Goal: Transaction & Acquisition: Purchase product/service

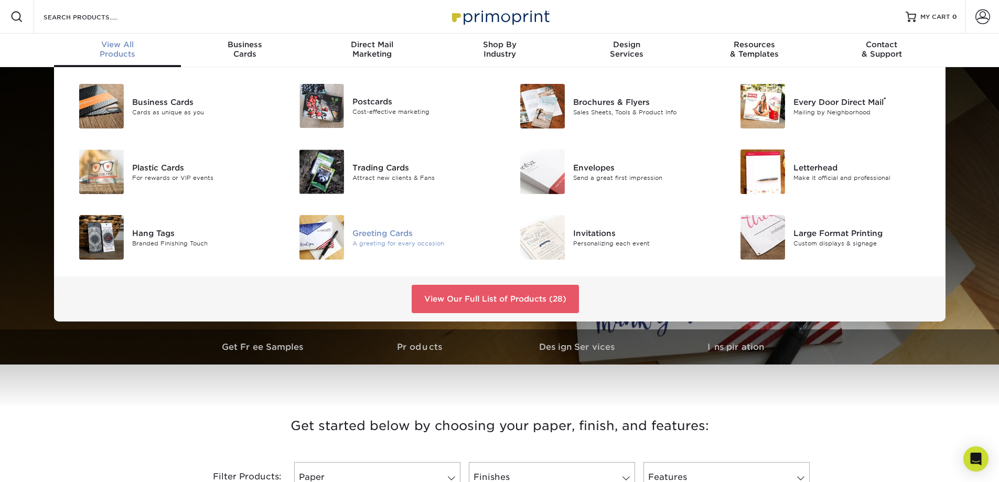
click at [305, 243] on img at bounding box center [322, 237] width 45 height 45
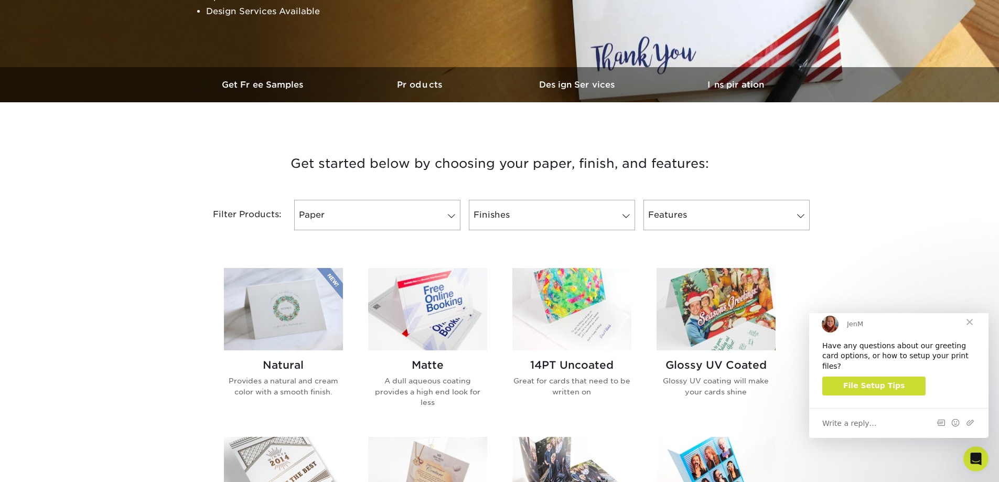
scroll to position [210, 0]
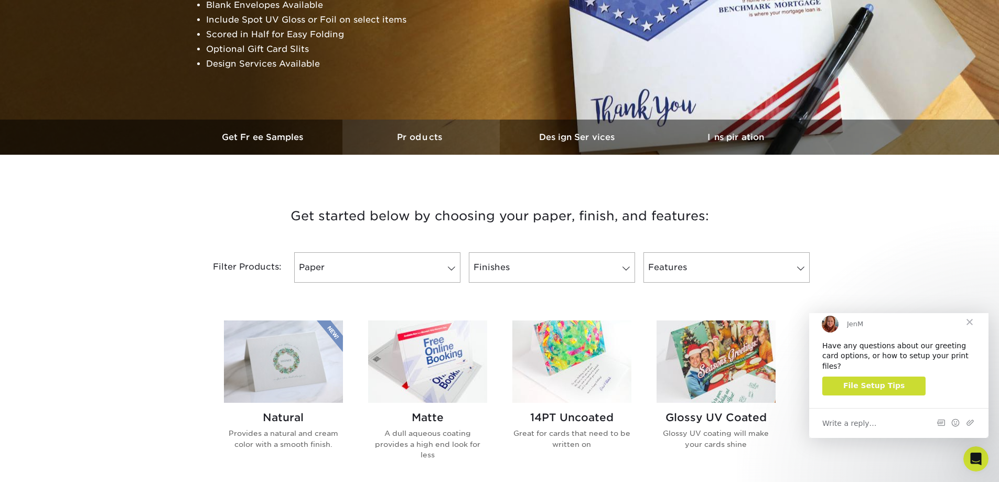
click at [427, 130] on link "Products" at bounding box center [421, 137] width 157 height 35
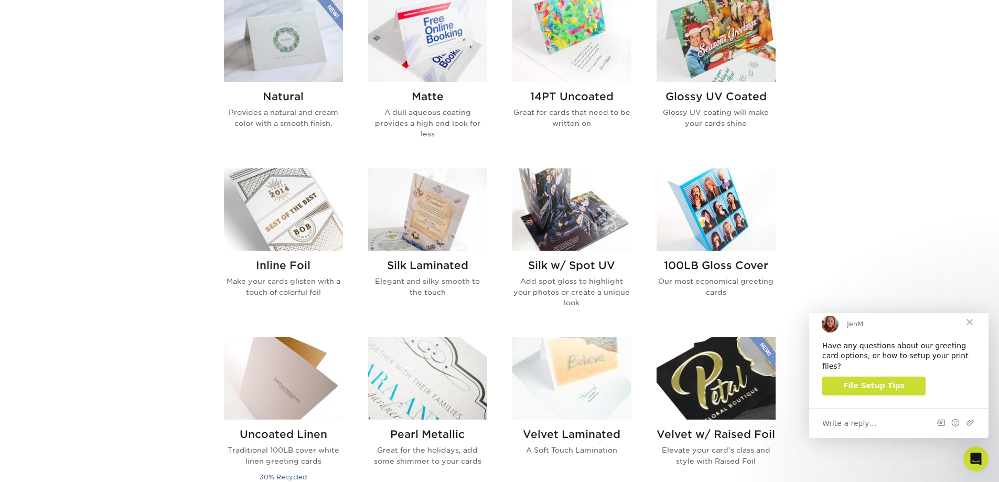
scroll to position [575, 0]
